Goal: Check status: Check status

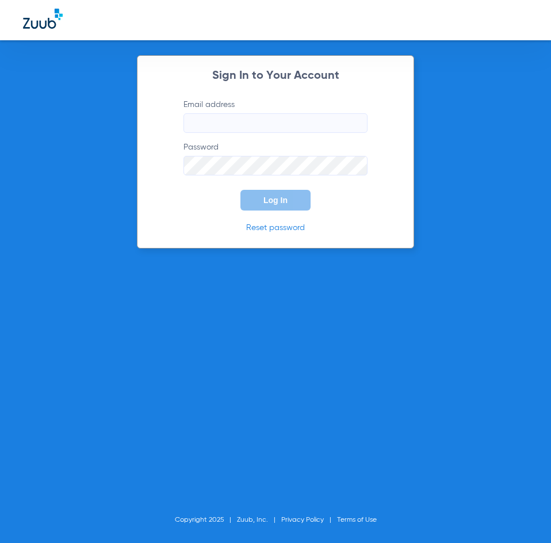
type input "[PERSON_NAME][EMAIL_ADDRESS][DOMAIN_NAME]"
click at [205, 217] on div "Sign In to Your Account Email address [EMAIL_ADDRESS][DOMAIN_NAME] Password Log…" at bounding box center [275, 151] width 277 height 193
click at [280, 200] on span "Log In" at bounding box center [275, 200] width 24 height 9
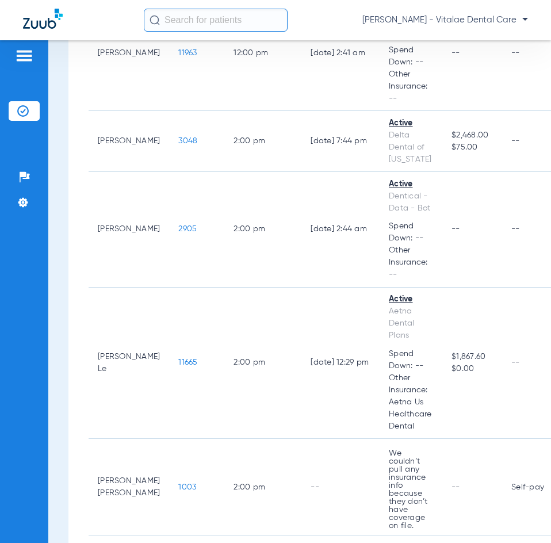
scroll to position [1668, 0]
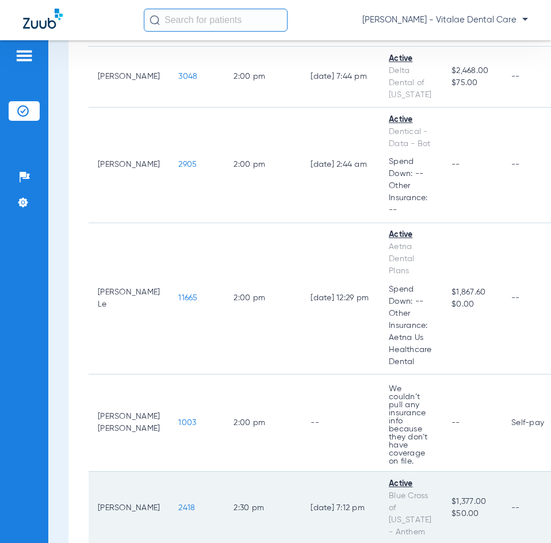
click at [178, 504] on span "2418" at bounding box center [186, 508] width 17 height 8
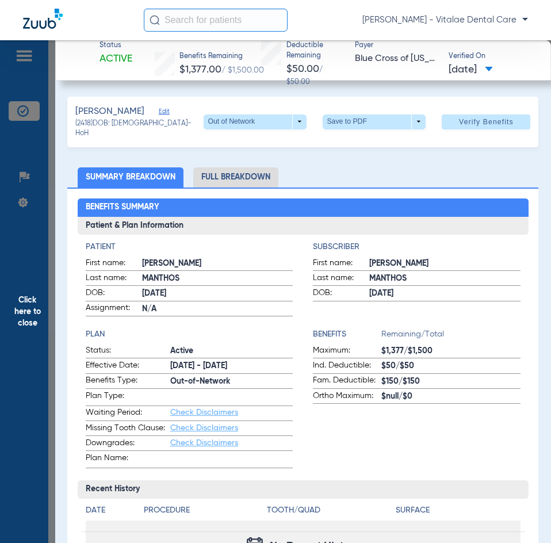
click at [44, 302] on span "Click here to close" at bounding box center [27, 311] width 55 height 543
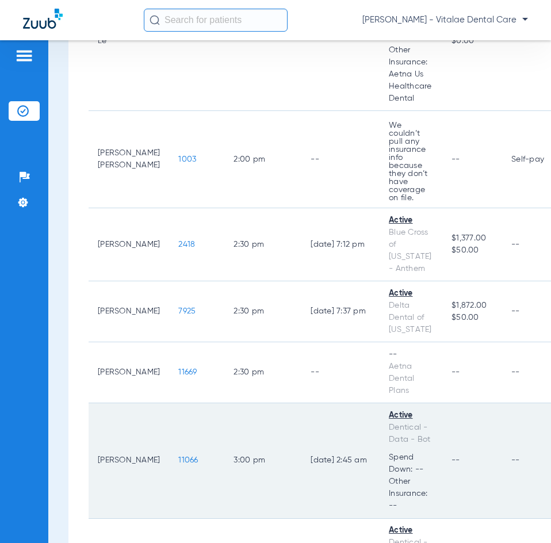
scroll to position [2013, 0]
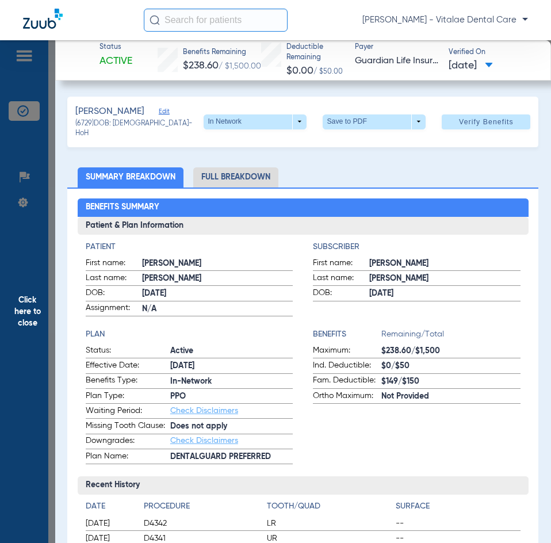
click at [31, 309] on span "Click here to close" at bounding box center [27, 311] width 55 height 543
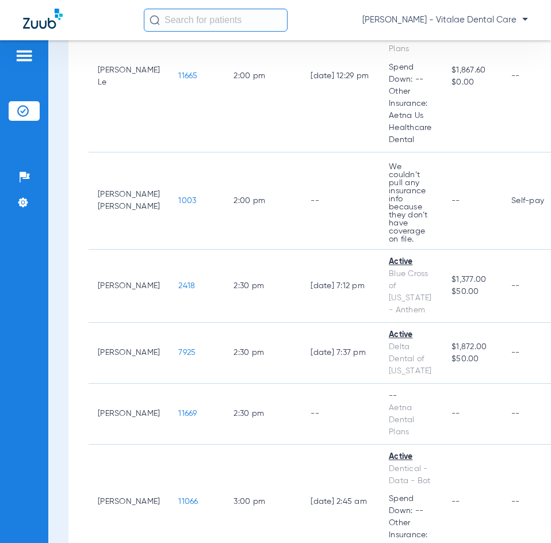
scroll to position [1840, 0]
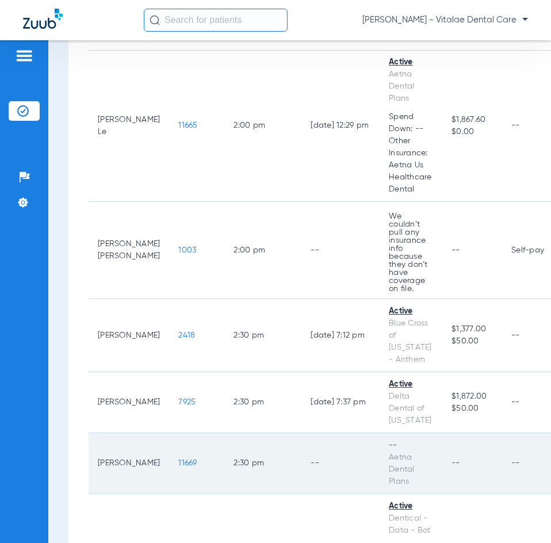
click at [178, 459] on span "11669" at bounding box center [187, 463] width 18 height 8
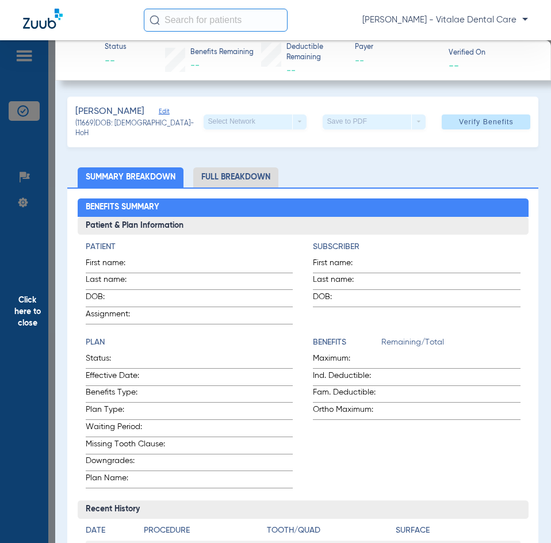
click at [11, 311] on span "Click here to close" at bounding box center [27, 311] width 55 height 543
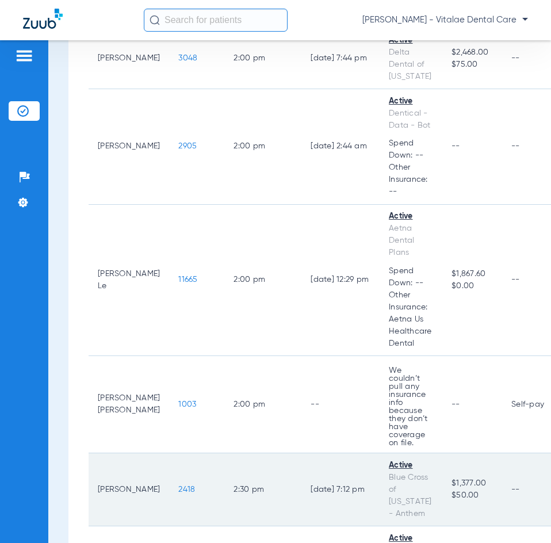
scroll to position [1668, 0]
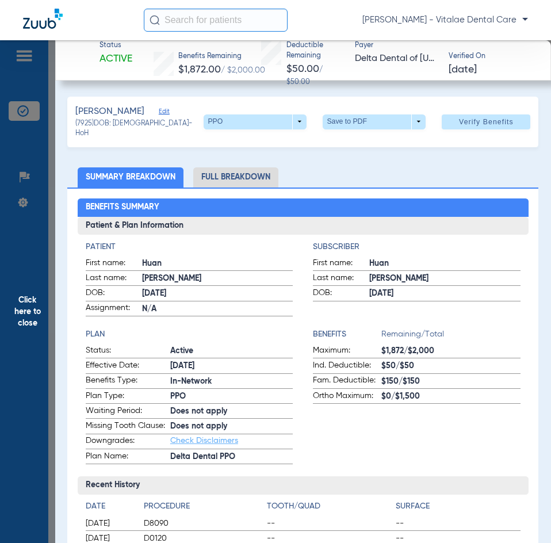
click at [35, 275] on span "Click here to close" at bounding box center [27, 311] width 55 height 543
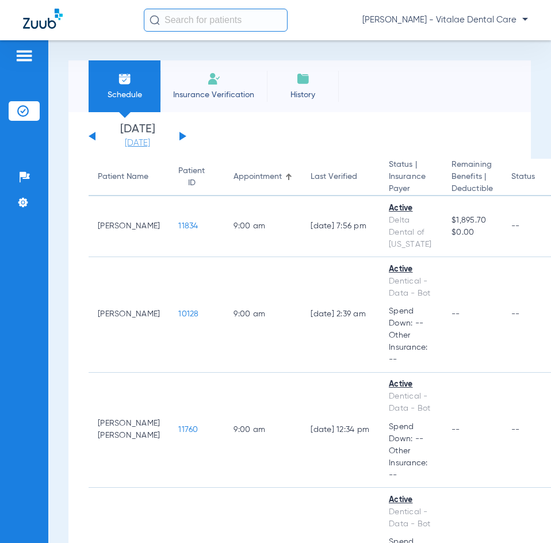
click at [148, 137] on link "[DATE]" at bounding box center [137, 143] width 69 height 12
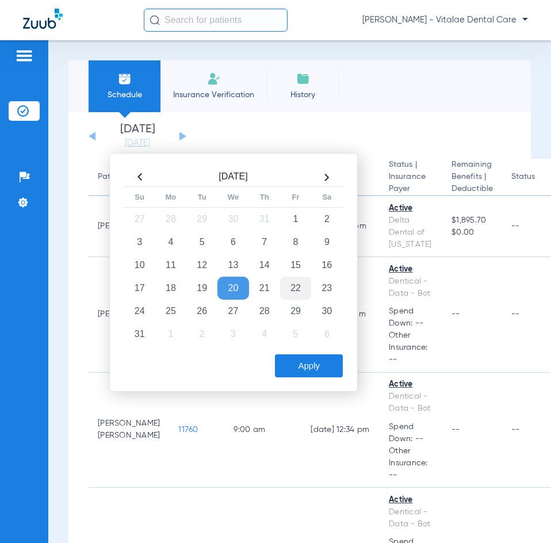
click at [291, 288] on td "22" at bounding box center [295, 288] width 31 height 23
click at [317, 367] on button "Apply" at bounding box center [309, 365] width 68 height 23
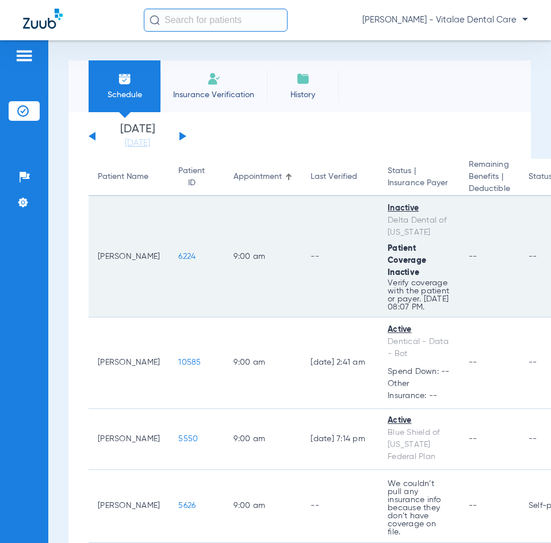
scroll to position [58, 0]
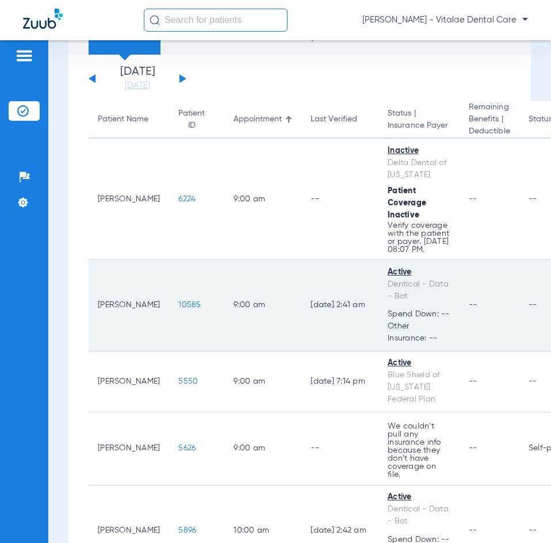
click at [178, 309] on span "10585" at bounding box center [189, 305] width 22 height 8
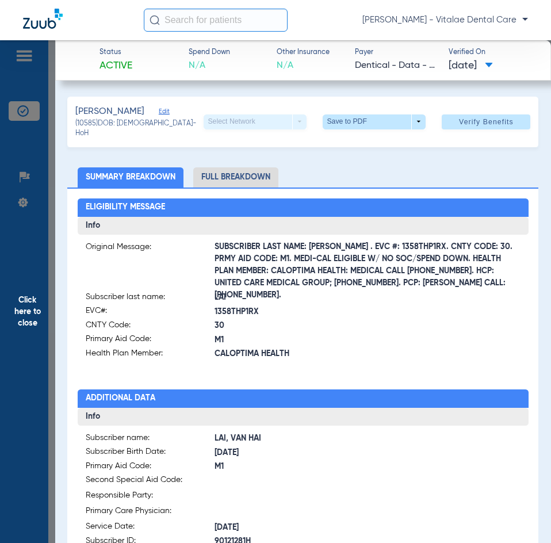
click at [30, 304] on span "Click here to close" at bounding box center [27, 311] width 55 height 543
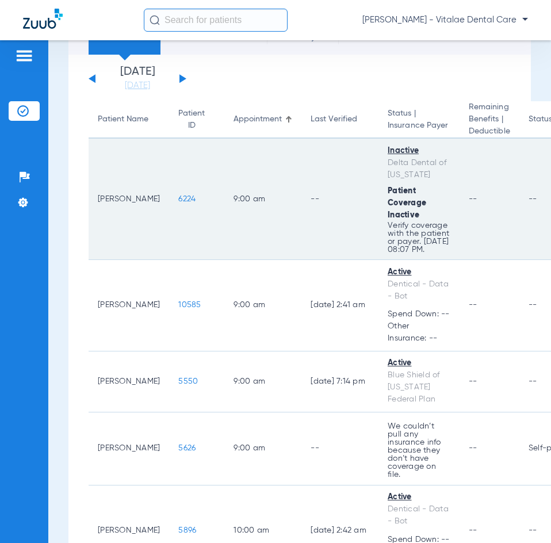
scroll to position [173, 0]
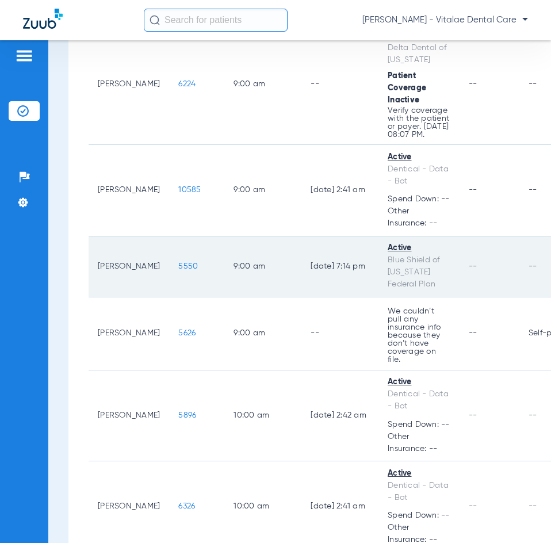
click at [178, 270] on span "5550" at bounding box center [188, 266] width 20 height 8
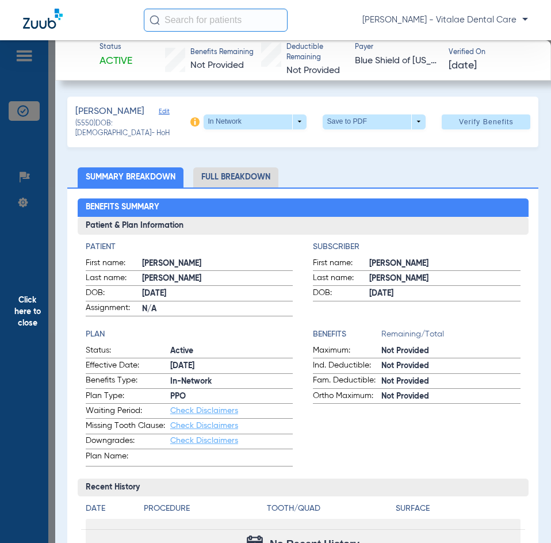
click at [15, 285] on span "Click here to close" at bounding box center [27, 311] width 55 height 543
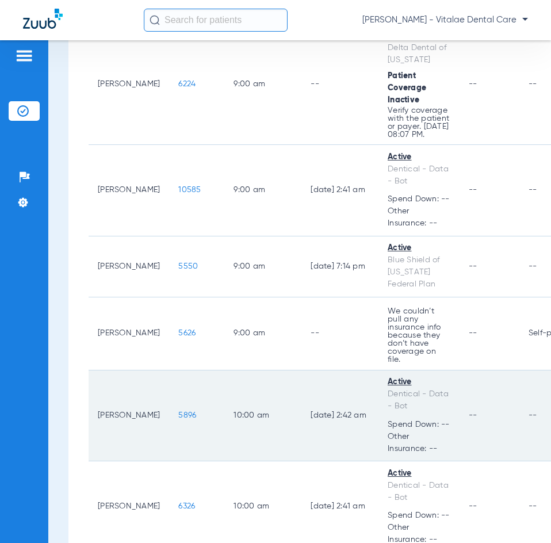
click at [178, 415] on span "5896" at bounding box center [187, 415] width 18 height 8
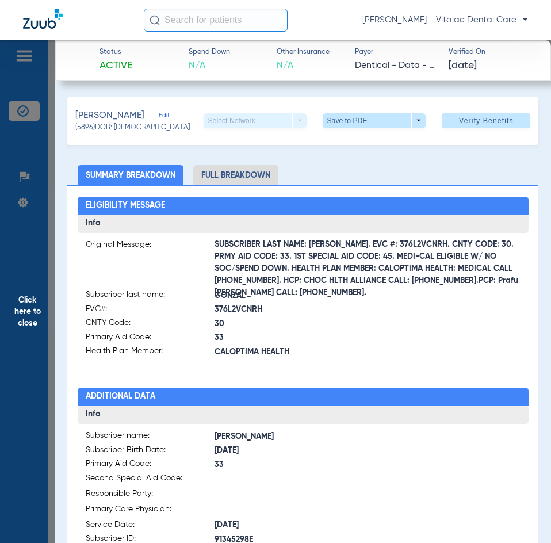
click at [40, 304] on span "Click here to close" at bounding box center [27, 311] width 55 height 543
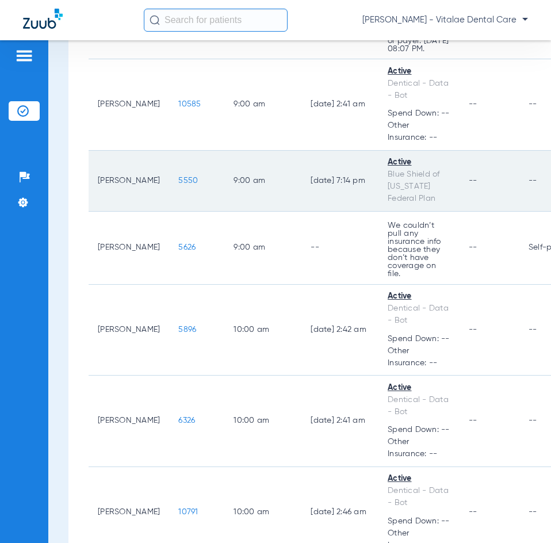
scroll to position [345, 0]
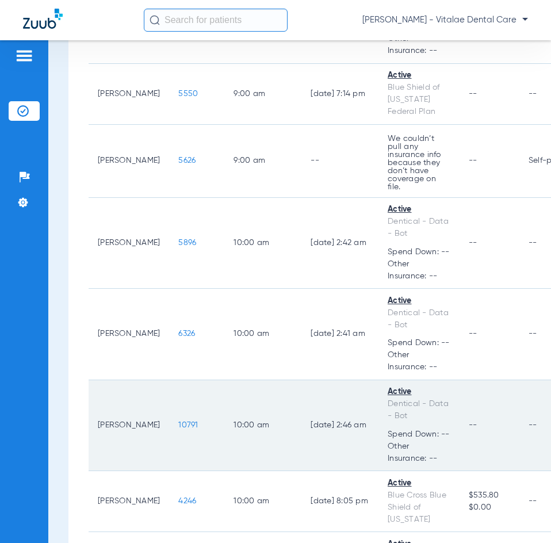
click at [178, 424] on span "10791" at bounding box center [188, 425] width 20 height 8
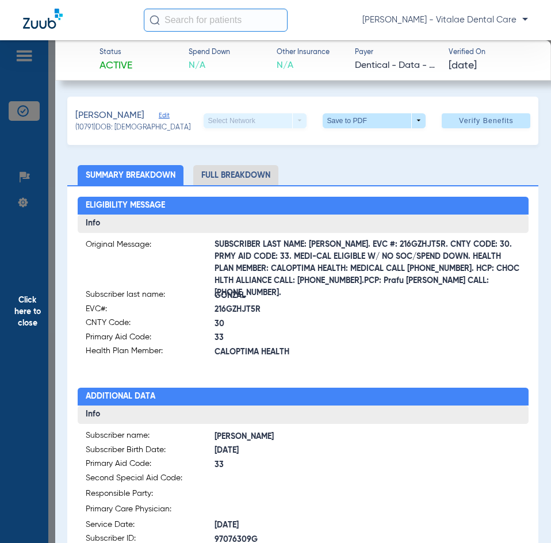
click at [37, 329] on span "Click here to close" at bounding box center [27, 311] width 55 height 543
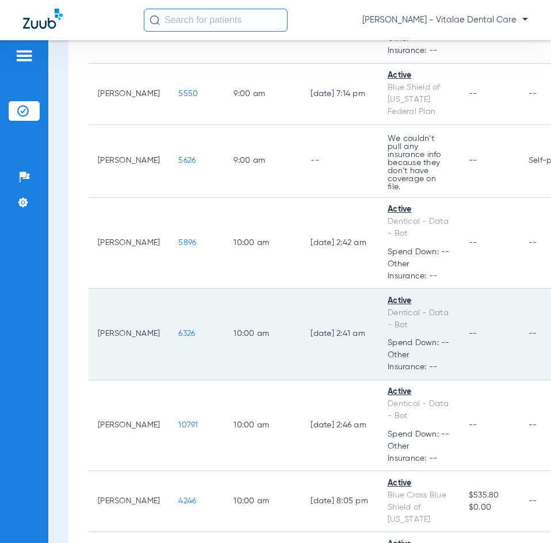
click at [179, 338] on span "6326" at bounding box center [186, 334] width 17 height 8
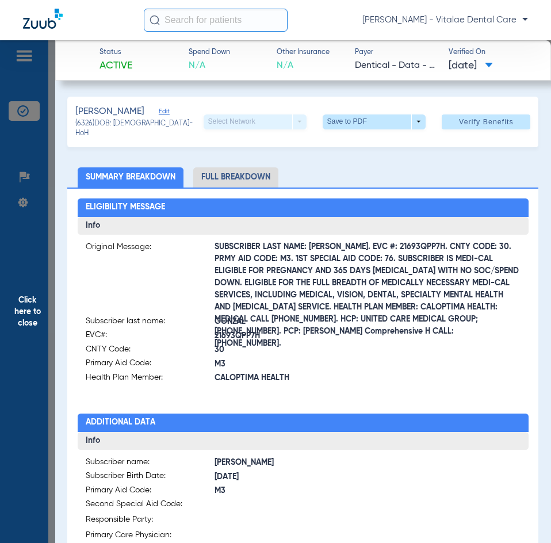
click at [12, 313] on span "Click here to close" at bounding box center [27, 311] width 55 height 543
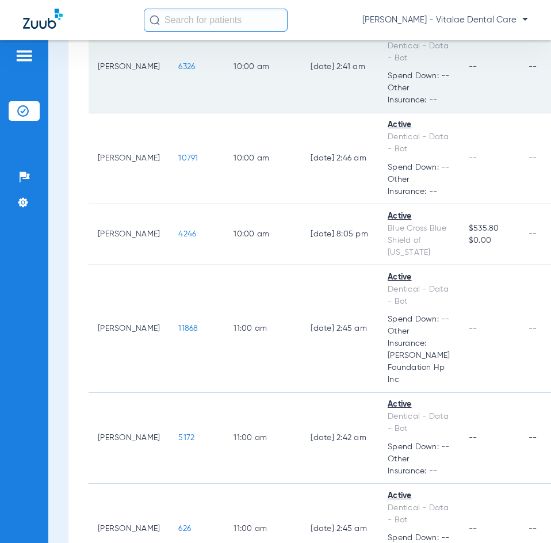
scroll to position [633, 0]
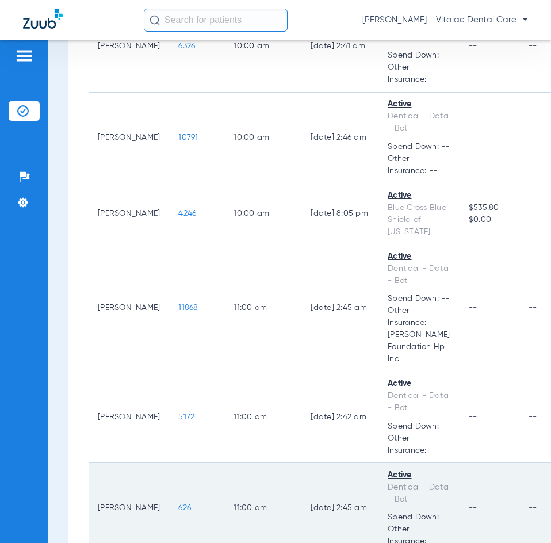
click at [178, 504] on span "626" at bounding box center [184, 508] width 13 height 8
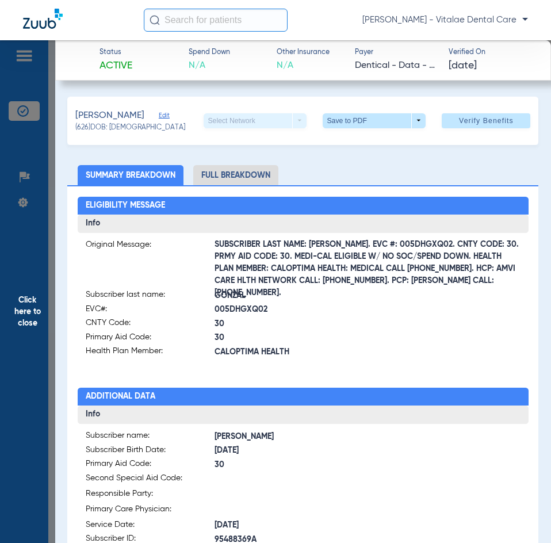
click at [21, 287] on span "Click here to close" at bounding box center [27, 311] width 55 height 543
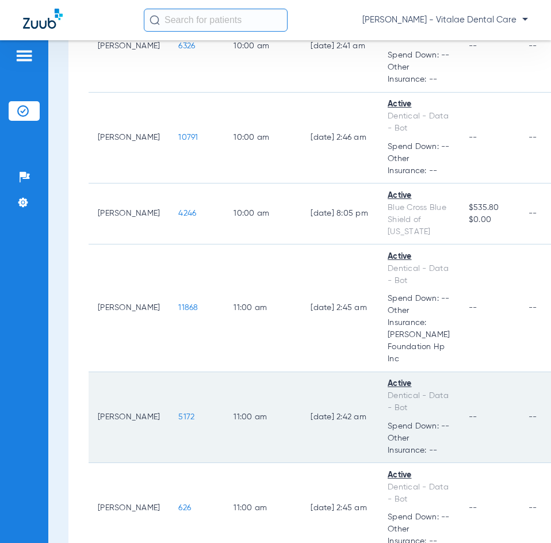
click at [178, 413] on span "5172" at bounding box center [186, 417] width 16 height 8
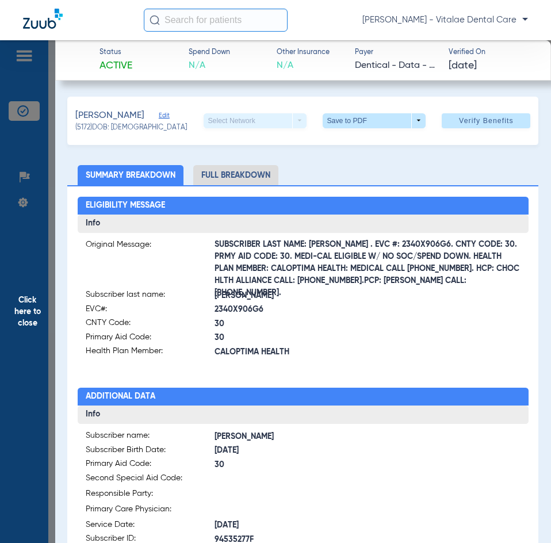
click at [32, 303] on span "Click here to close" at bounding box center [27, 311] width 55 height 543
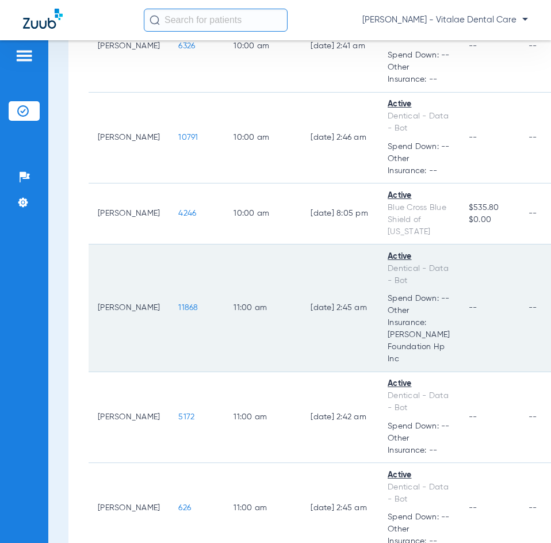
click at [178, 304] on span "11868" at bounding box center [188, 308] width 20 height 8
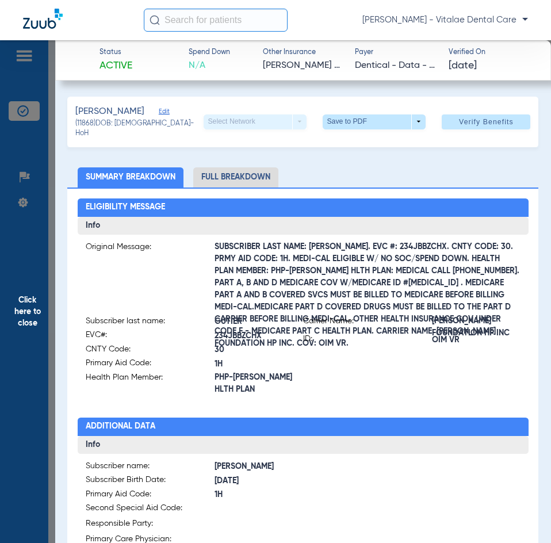
click at [25, 268] on span "Click here to close" at bounding box center [27, 311] width 55 height 543
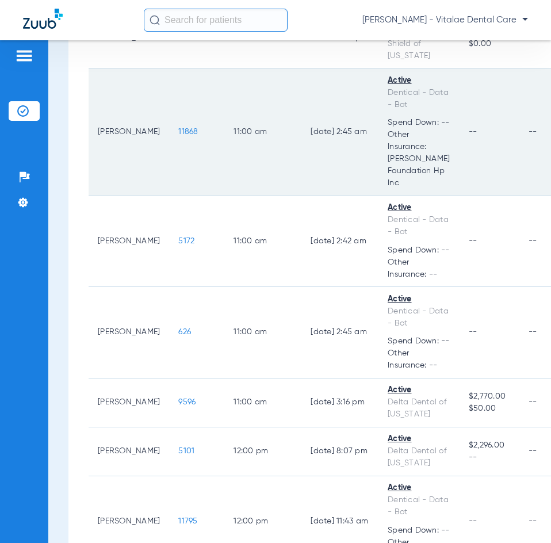
scroll to position [863, 0]
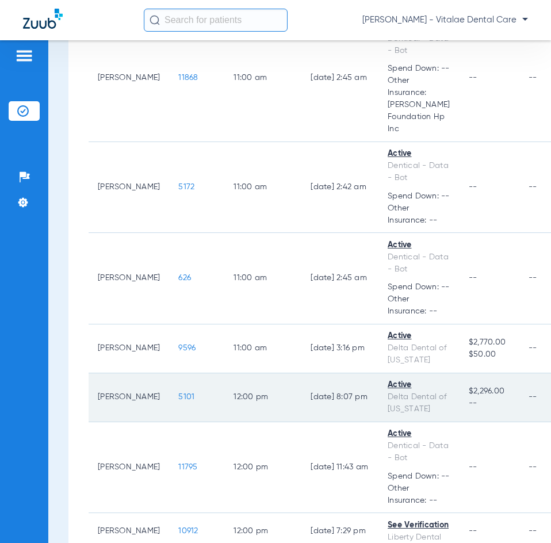
click at [175, 377] on td "5101" at bounding box center [196, 397] width 55 height 49
click at [178, 393] on span "5101" at bounding box center [186, 397] width 16 height 8
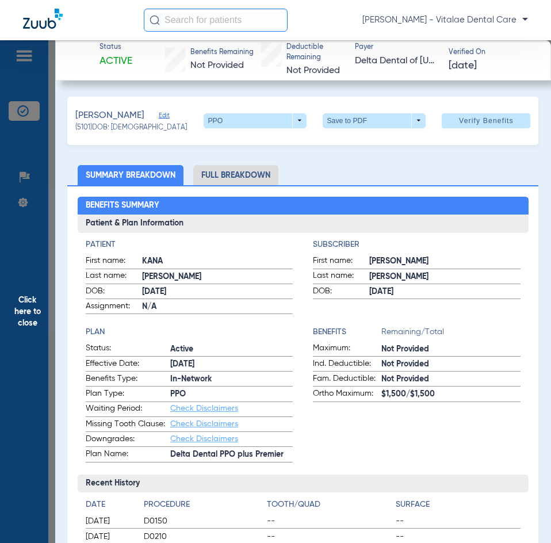
click at [24, 266] on span "Click here to close" at bounding box center [27, 311] width 55 height 543
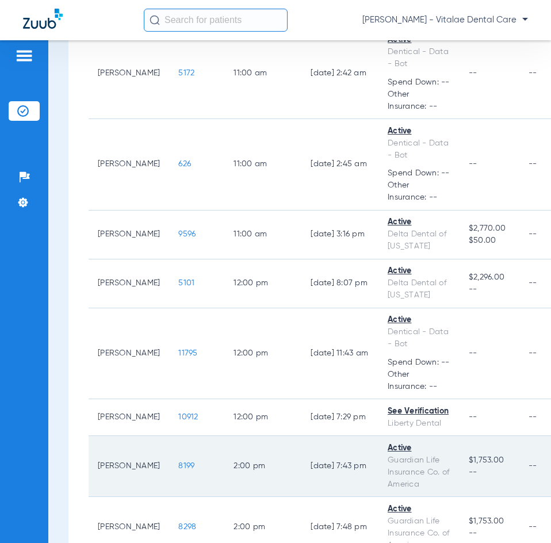
scroll to position [978, 0]
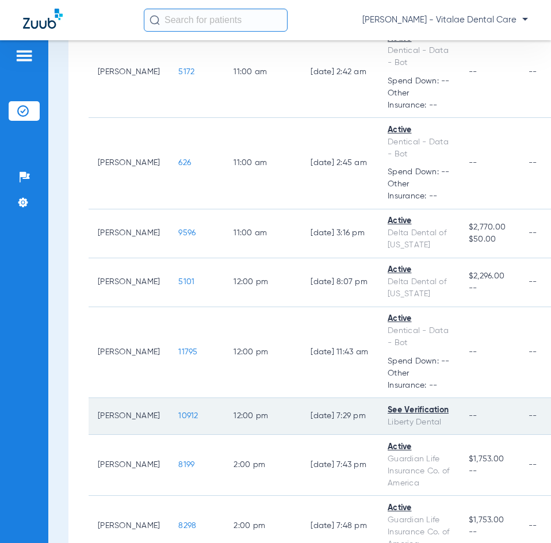
click at [398, 404] on div "See Verification" at bounding box center [419, 410] width 63 height 12
click at [179, 412] on span "10912" at bounding box center [188, 416] width 20 height 8
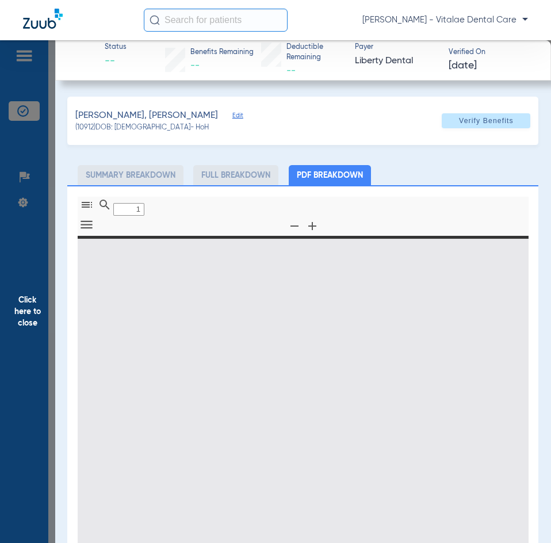
type input "0"
select select "page-width"
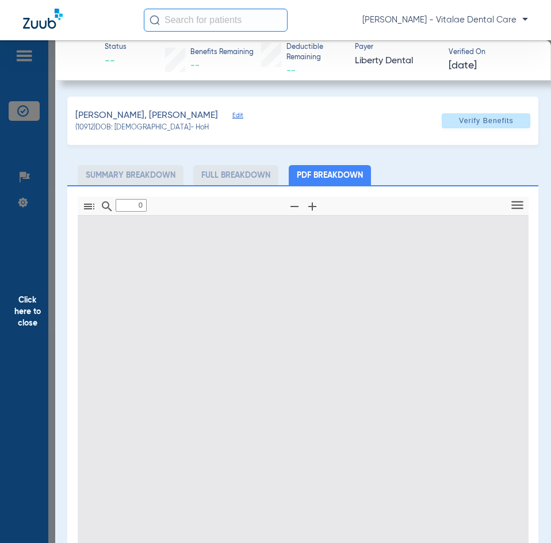
type input "1"
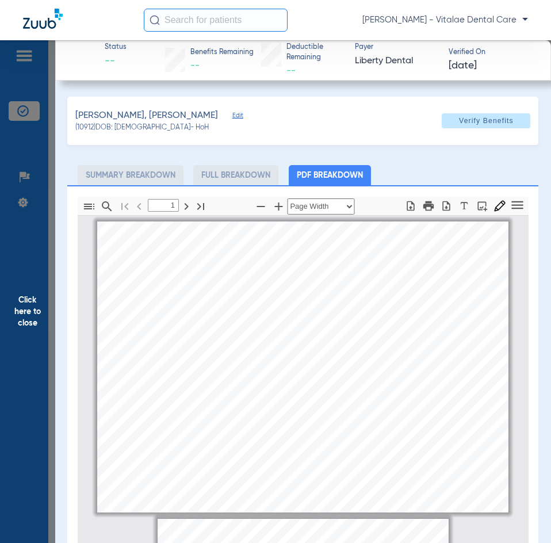
click at [39, 344] on span "Click here to close" at bounding box center [27, 311] width 55 height 543
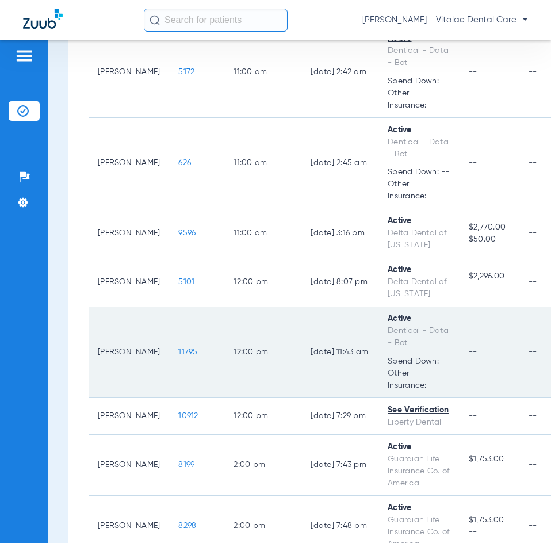
scroll to position [1150, 0]
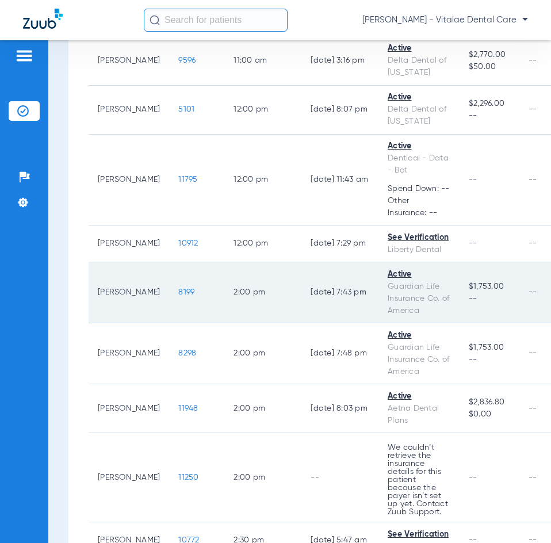
click at [178, 288] on span "8199" at bounding box center [186, 292] width 16 height 8
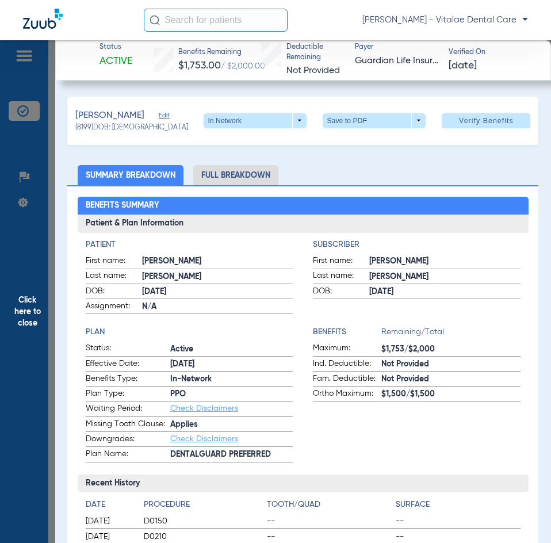
click at [35, 349] on span "Click here to close" at bounding box center [27, 311] width 55 height 543
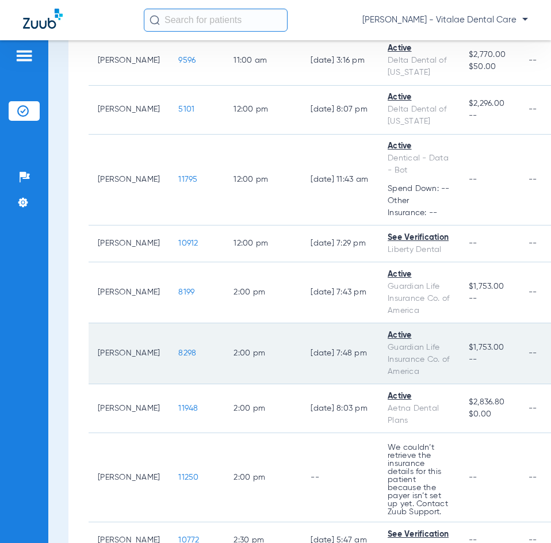
click at [178, 349] on span "8298" at bounding box center [187, 353] width 18 height 8
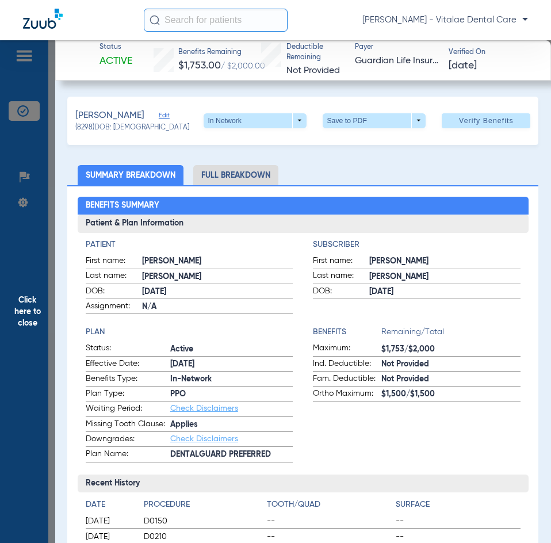
click at [32, 296] on span "Click here to close" at bounding box center [27, 311] width 55 height 543
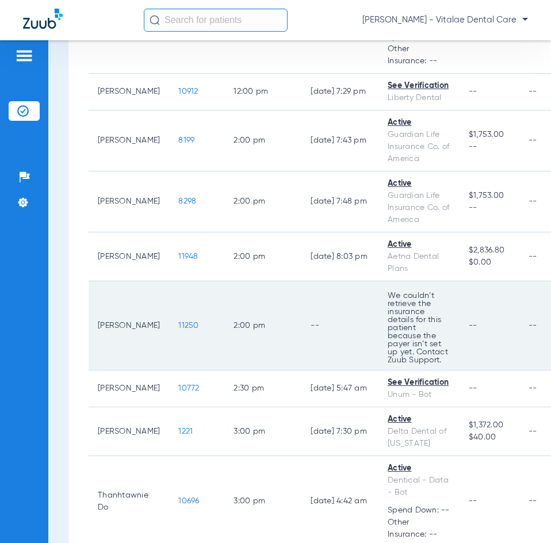
scroll to position [1323, 0]
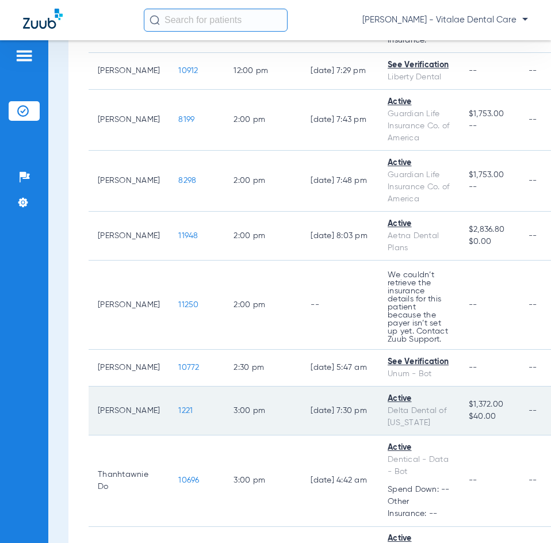
click at [178, 407] on span "1221" at bounding box center [185, 411] width 14 height 8
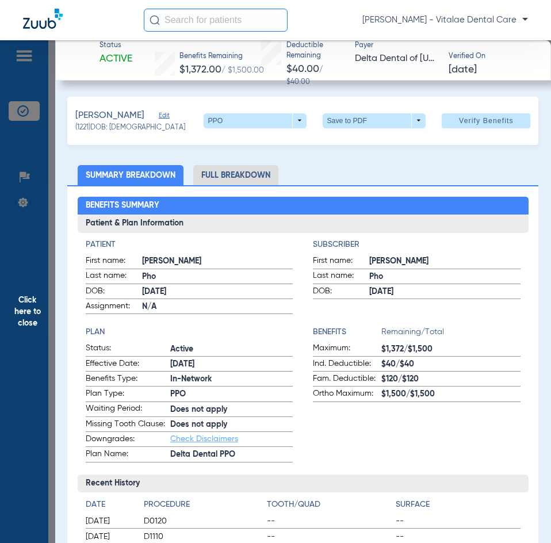
click at [50, 312] on span "Click here to close" at bounding box center [27, 311] width 55 height 543
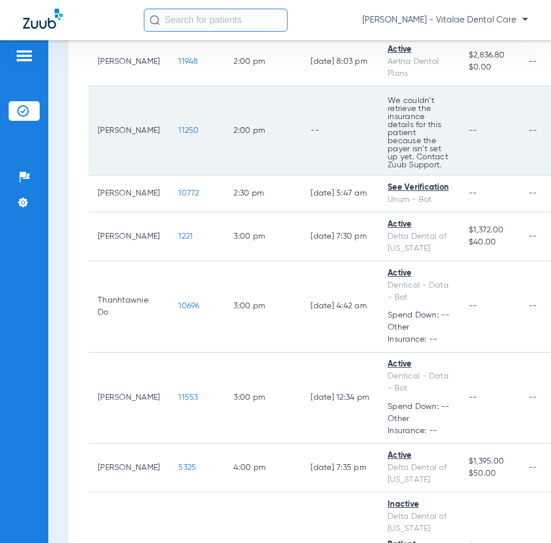
scroll to position [1553, 0]
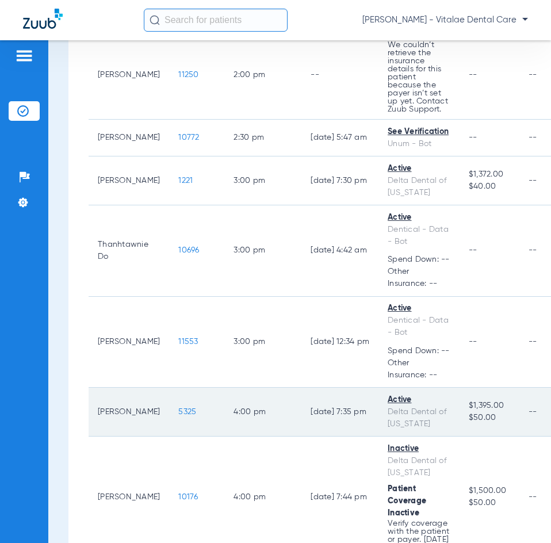
click at [179, 408] on span "5325" at bounding box center [187, 412] width 18 height 8
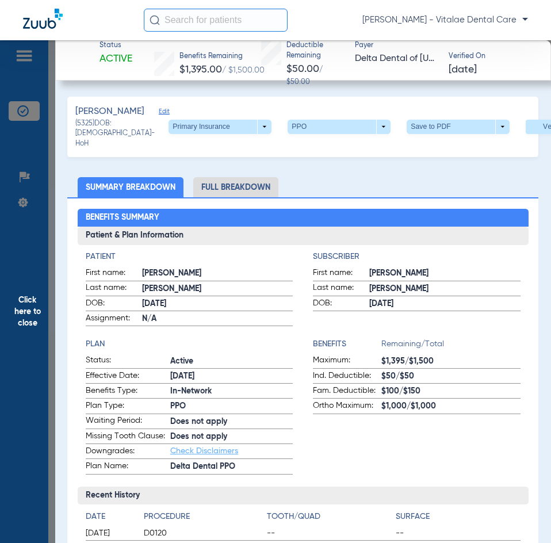
click at [29, 295] on span "Click here to close" at bounding box center [27, 311] width 55 height 543
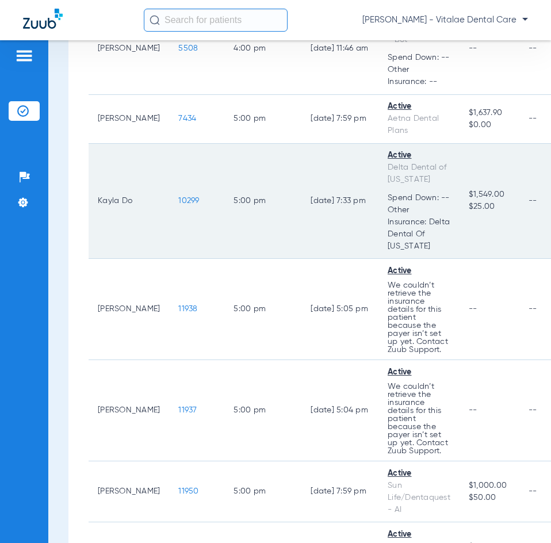
scroll to position [2128, 0]
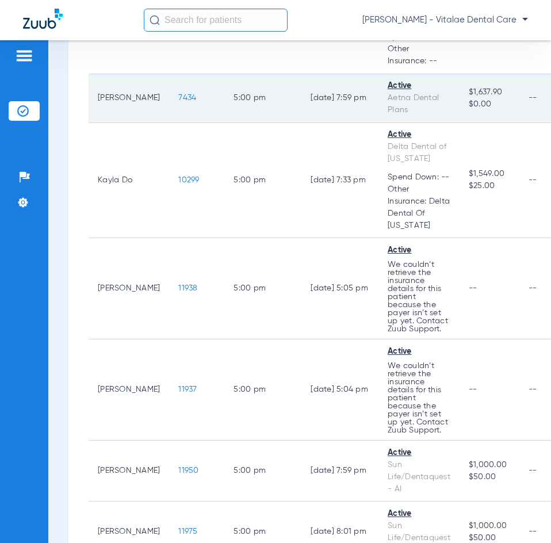
click at [178, 94] on span "7434" at bounding box center [187, 98] width 18 height 8
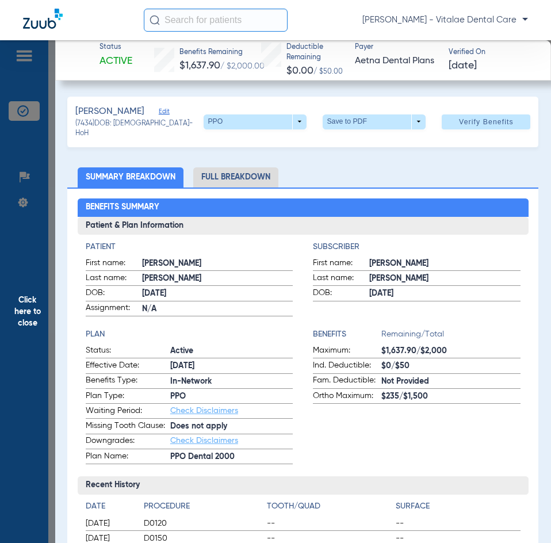
click at [40, 310] on span "Click here to close" at bounding box center [27, 311] width 55 height 543
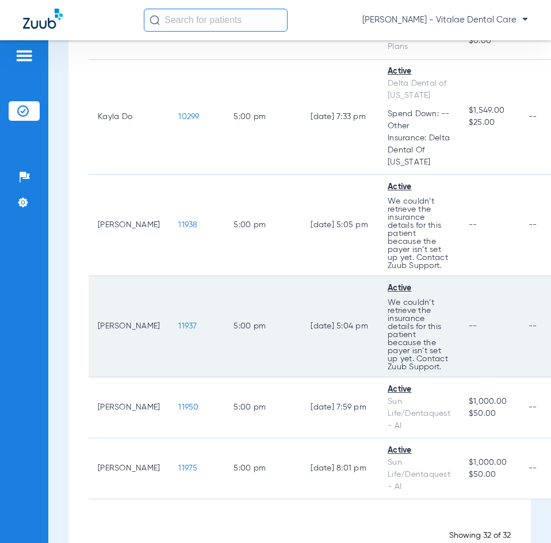
scroll to position [2193, 0]
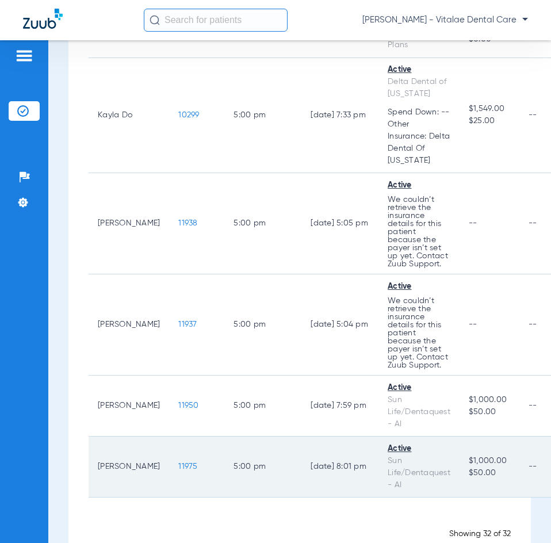
click at [181, 462] on span "11975" at bounding box center [187, 466] width 19 height 8
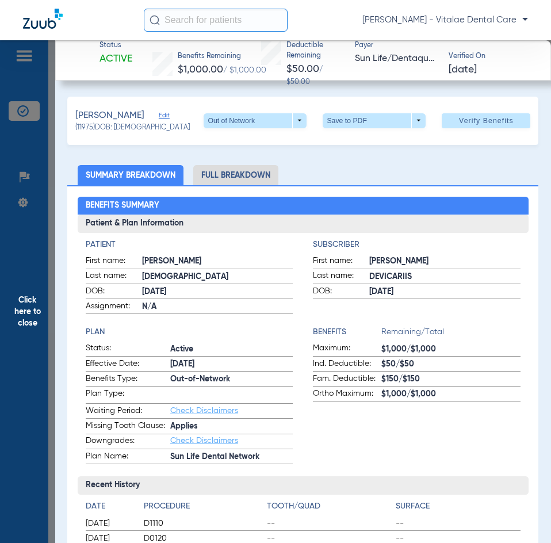
click at [43, 301] on span "Click here to close" at bounding box center [27, 311] width 55 height 543
